Goal: Task Accomplishment & Management: Complete application form

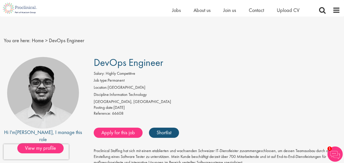
scroll to position [25, 0]
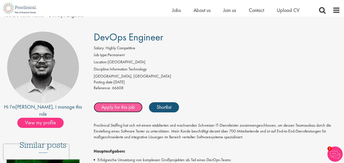
click at [130, 108] on link "Apply for this job" at bounding box center [118, 107] width 49 height 10
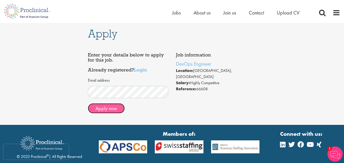
click at [116, 110] on button "Apply now" at bounding box center [106, 108] width 37 height 10
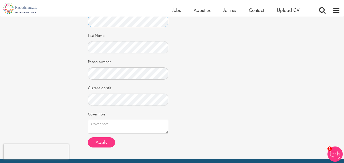
scroll to position [127, 0]
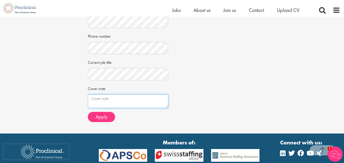
click at [101, 106] on textarea "Cover note" at bounding box center [128, 102] width 80 height 14
paste textarea "Lore Ipsumd Sitamet, C ad elitsed do eiusmod te incididu ut laboree dolo magnaa…"
type textarea "Lore Ipsumd Sitamet, C ad elitsed do eiusmod te incididu ut laboree dolo magnaa…"
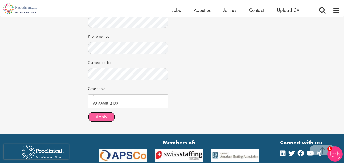
click at [103, 118] on span "Apply" at bounding box center [102, 117] width 12 height 7
